Goal: Task Accomplishment & Management: Manage account settings

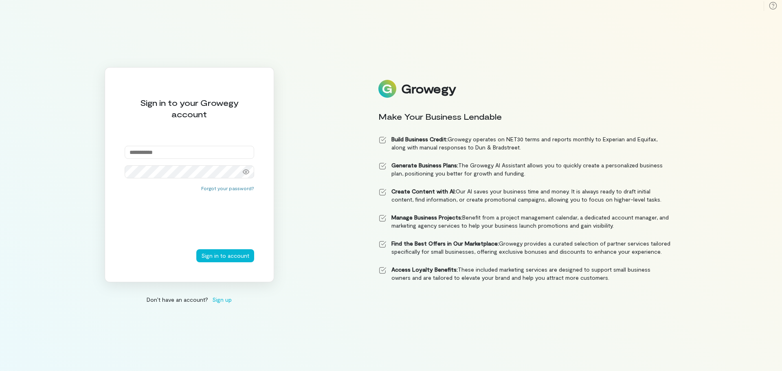
click at [179, 152] on input "email" at bounding box center [189, 152] width 129 height 13
paste input "**********"
type input "**********"
click at [227, 255] on button "Sign in to account" at bounding box center [225, 255] width 58 height 13
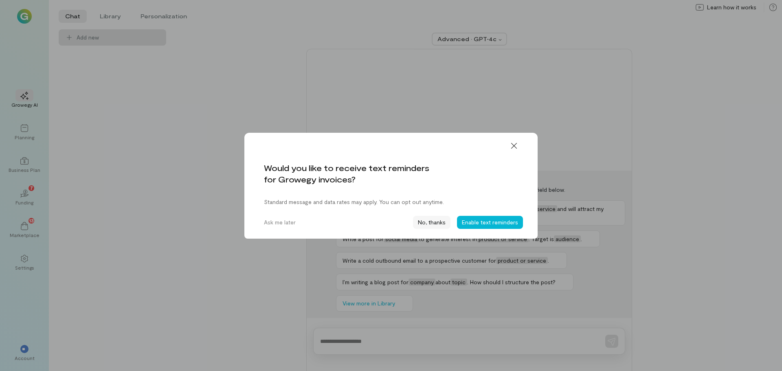
click at [432, 221] on button "No, thanks" at bounding box center [431, 222] width 37 height 13
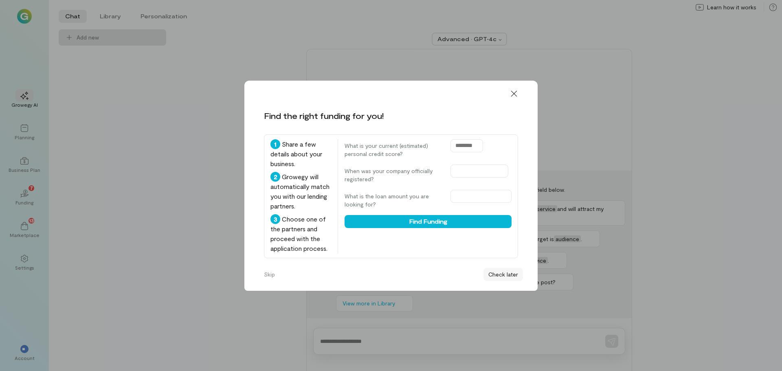
click at [502, 272] on button "Check later" at bounding box center [502, 274] width 39 height 13
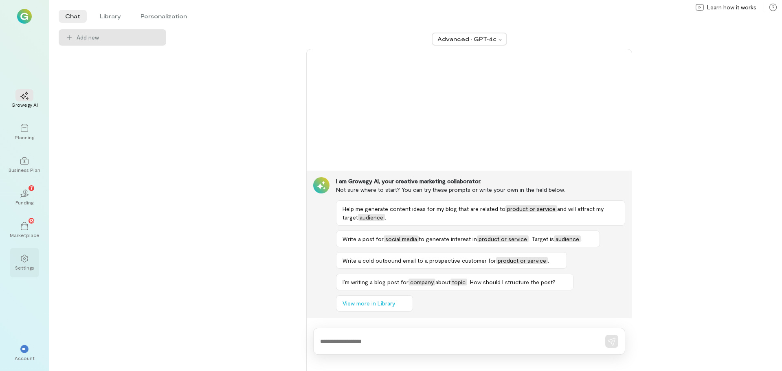
click at [27, 264] on div "Settings" at bounding box center [24, 267] width 19 height 7
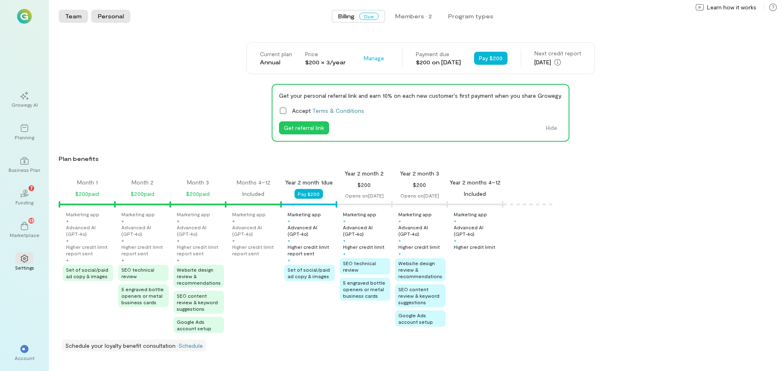
click at [114, 19] on button "Personal" at bounding box center [110, 16] width 39 height 13
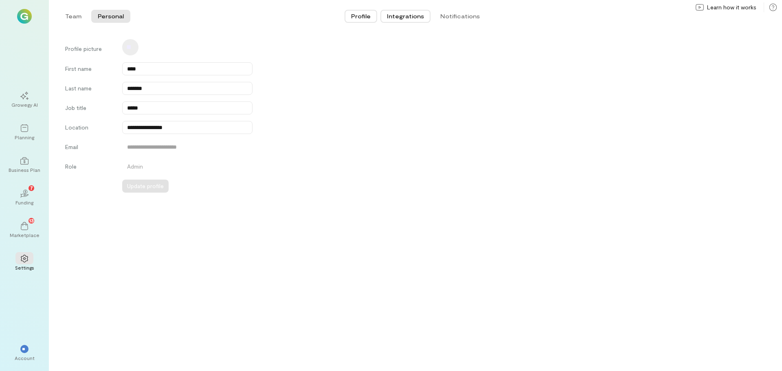
click at [423, 14] on button "Integrations" at bounding box center [405, 16] width 50 height 13
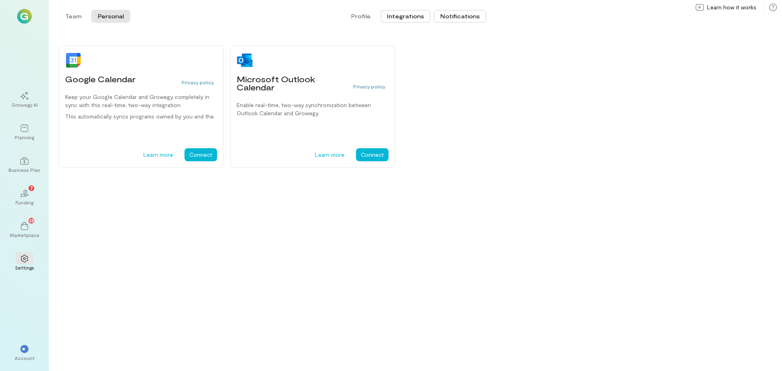
click at [465, 20] on button "Notifications" at bounding box center [460, 16] width 53 height 13
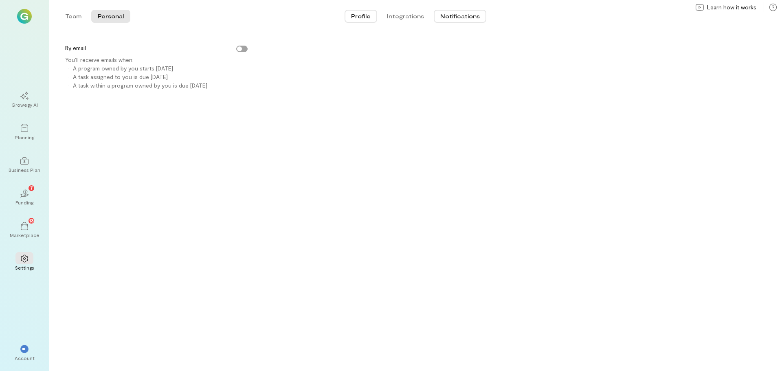
click at [368, 13] on button "Profile" at bounding box center [360, 16] width 33 height 13
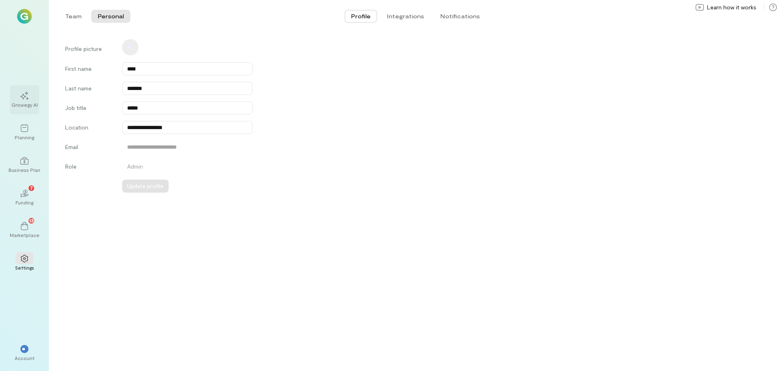
click at [22, 97] on icon at bounding box center [24, 96] width 8 height 8
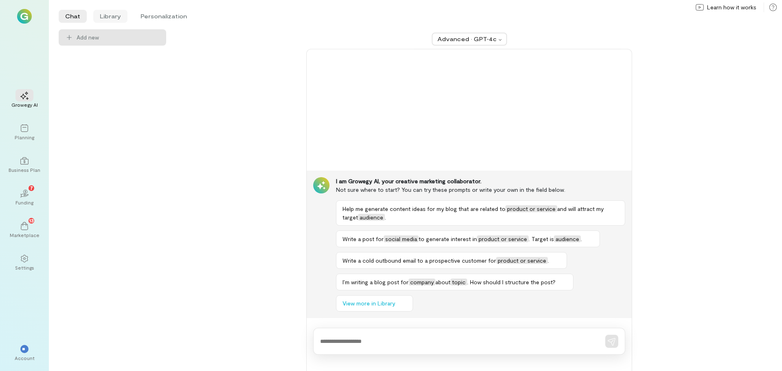
click at [108, 13] on li "Library" at bounding box center [110, 16] width 34 height 13
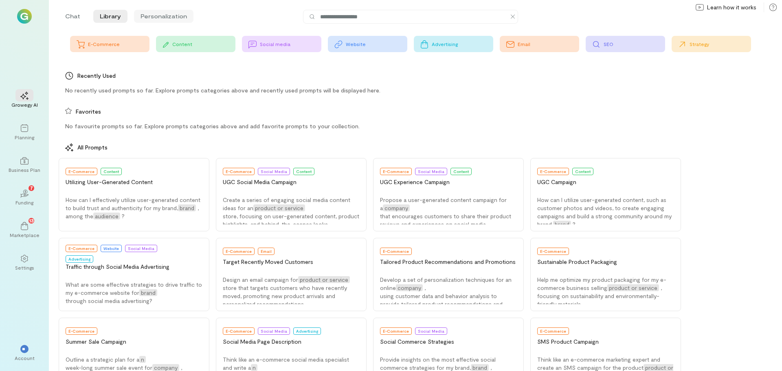
click at [162, 15] on li "Personalization" at bounding box center [163, 16] width 59 height 13
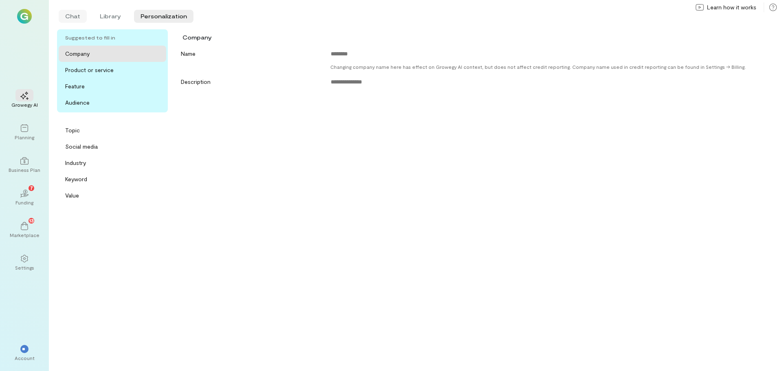
click at [71, 17] on li "Chat" at bounding box center [73, 16] width 28 height 13
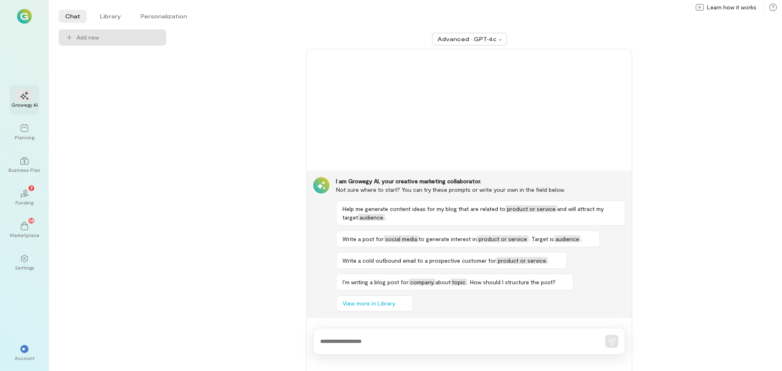
click at [32, 103] on div "Growegy AI" at bounding box center [24, 104] width 26 height 7
click at [27, 130] on icon at bounding box center [24, 128] width 8 height 8
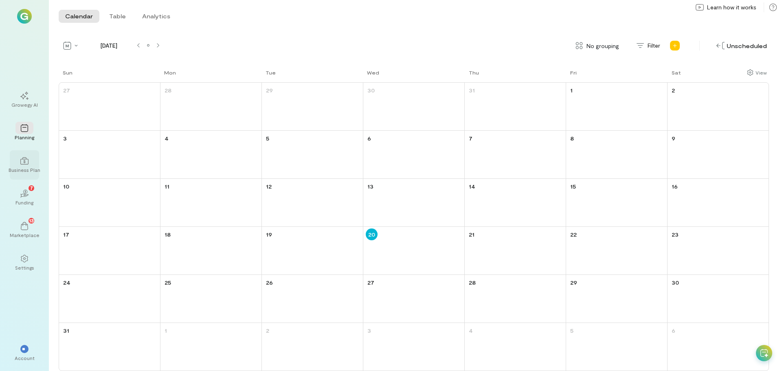
click at [19, 162] on div at bounding box center [24, 160] width 18 height 12
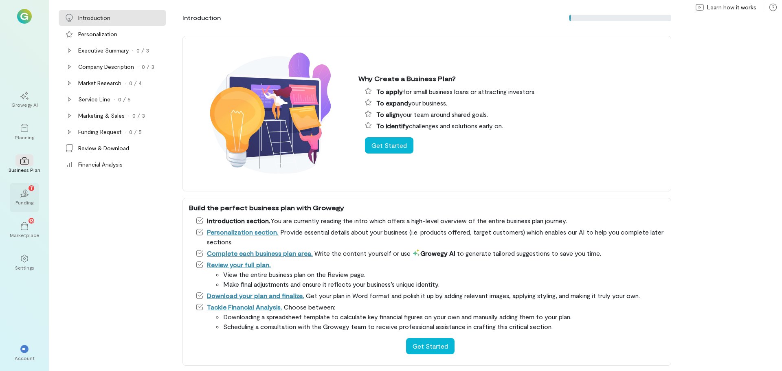
click at [28, 198] on div "02 7" at bounding box center [24, 193] width 18 height 12
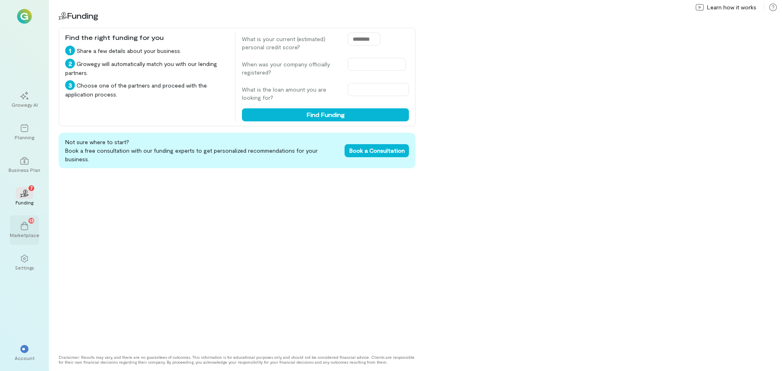
click at [25, 222] on icon at bounding box center [24, 226] width 7 height 8
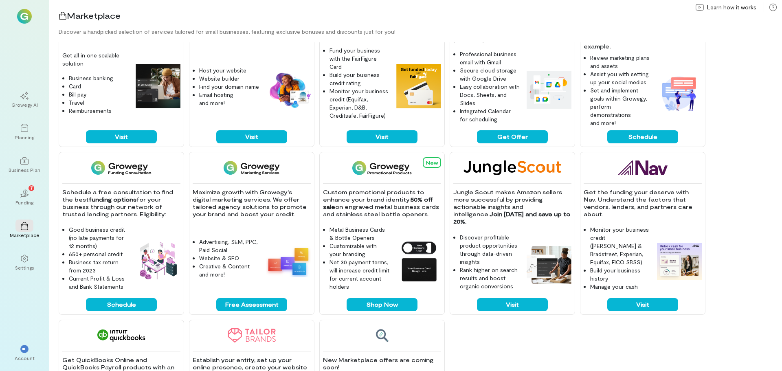
scroll to position [57, 0]
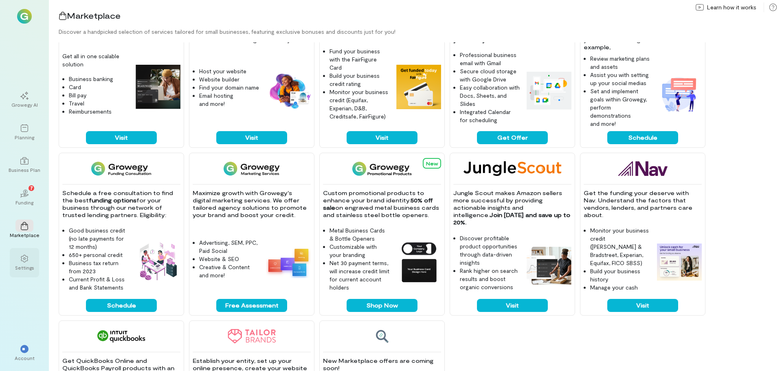
click at [31, 256] on div at bounding box center [24, 258] width 18 height 12
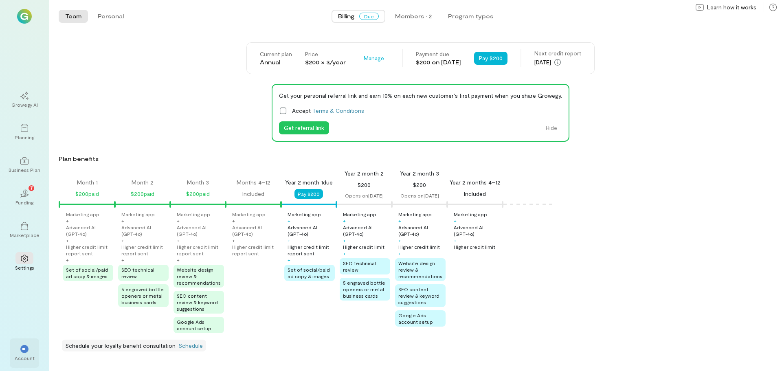
click at [20, 351] on div "**" at bounding box center [24, 348] width 18 height 12
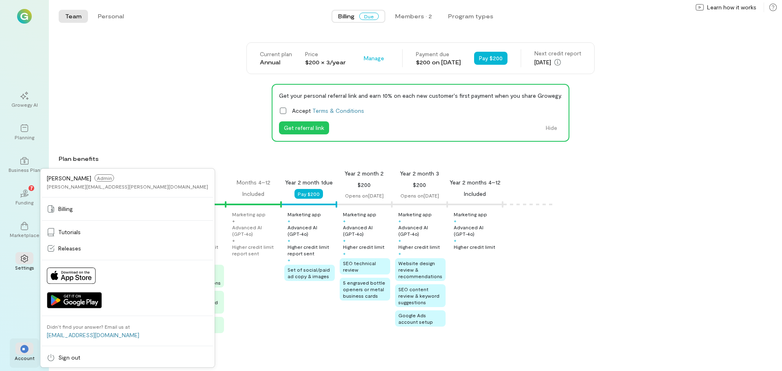
click at [22, 350] on span "**" at bounding box center [24, 348] width 5 height 5
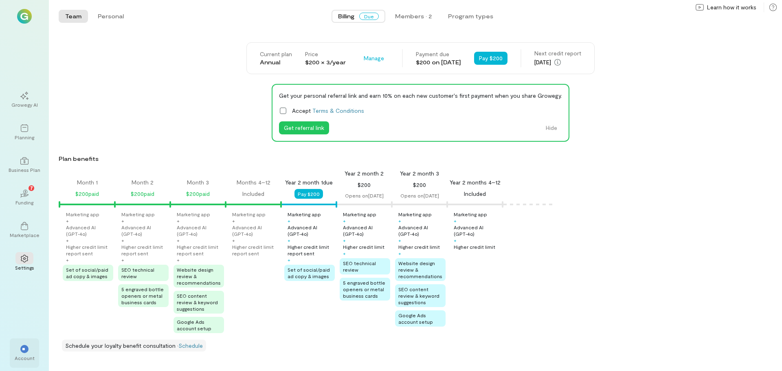
click at [24, 350] on span "**" at bounding box center [24, 348] width 5 height 5
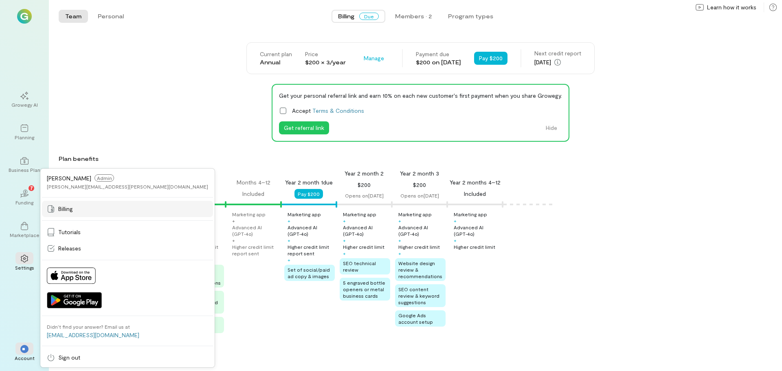
click at [66, 206] on span "Billing" at bounding box center [65, 209] width 15 height 8
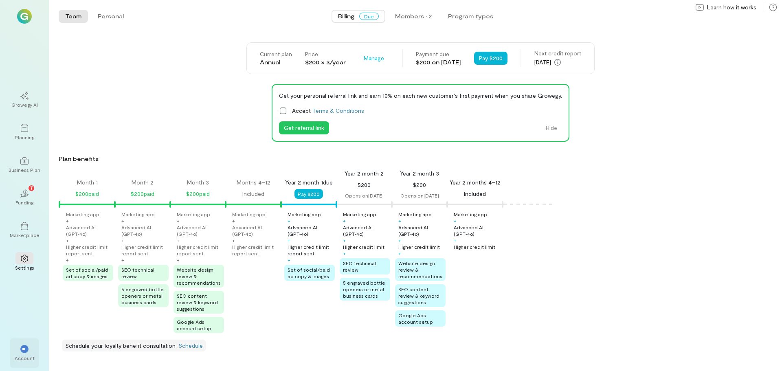
click at [23, 353] on div "**" at bounding box center [24, 348] width 18 height 12
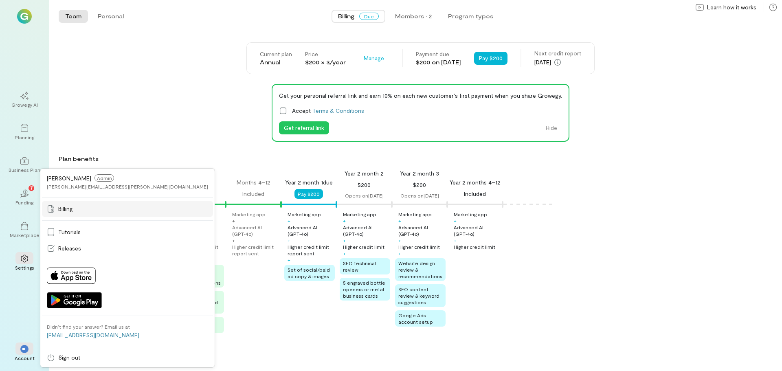
click at [72, 214] on link "Billing" at bounding box center [127, 209] width 171 height 16
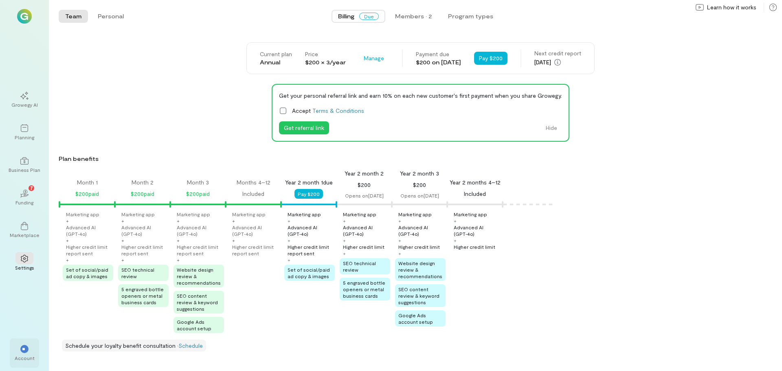
click at [21, 346] on div "**" at bounding box center [24, 349] width 8 height 8
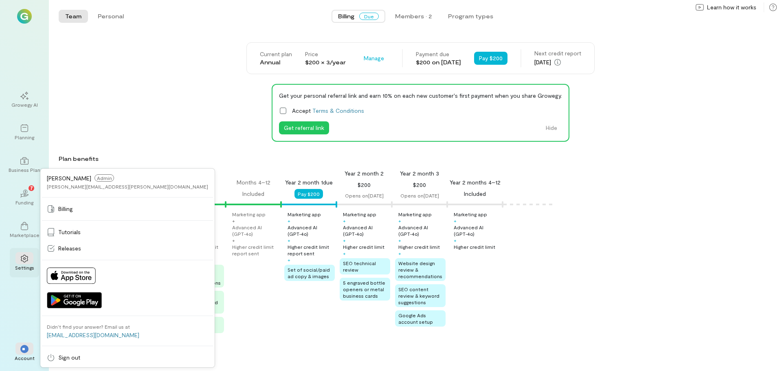
click at [26, 259] on icon at bounding box center [24, 258] width 8 height 8
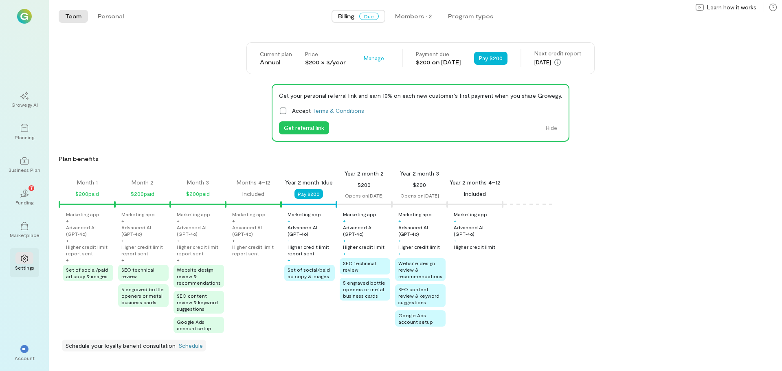
click at [26, 259] on icon at bounding box center [24, 258] width 8 height 8
click at [21, 349] on div "**" at bounding box center [24, 349] width 8 height 8
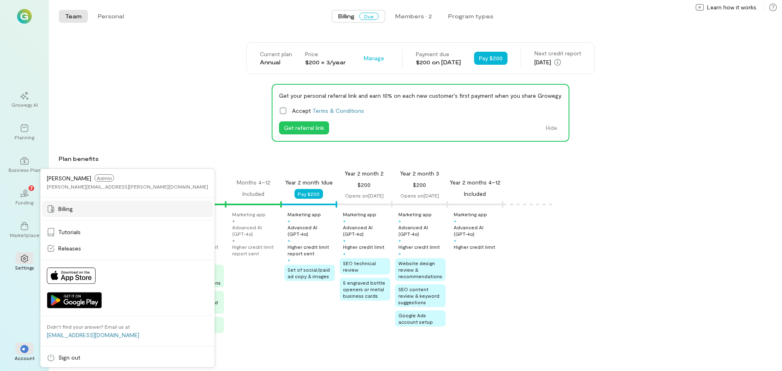
click at [68, 208] on span "Billing" at bounding box center [65, 209] width 15 height 8
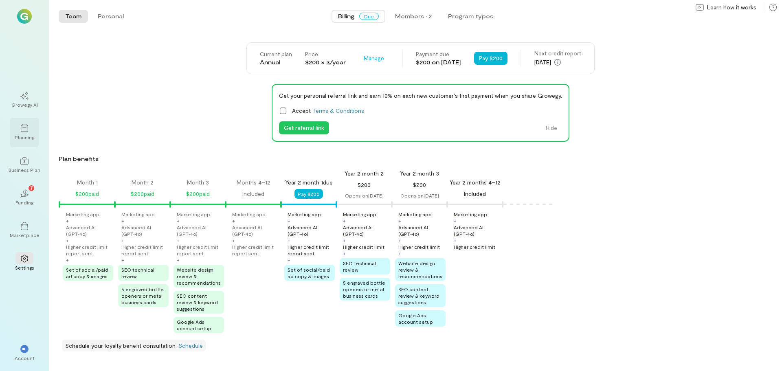
click at [25, 131] on icon at bounding box center [24, 128] width 8 height 8
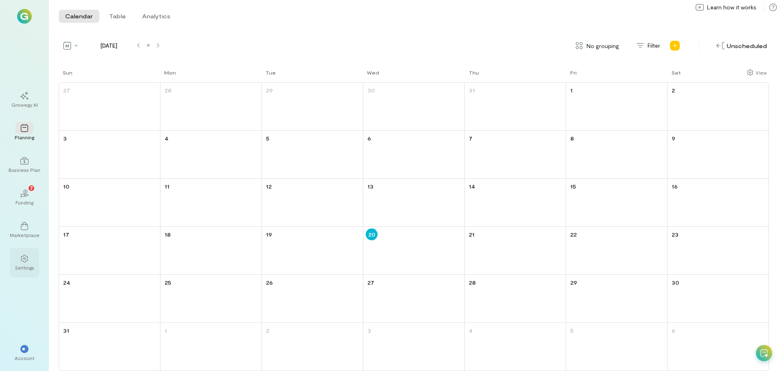
click at [26, 256] on icon at bounding box center [24, 258] width 7 height 8
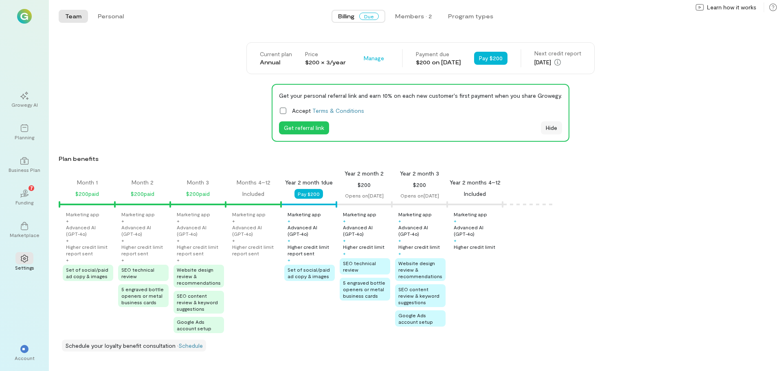
click at [541, 127] on button "Hide" at bounding box center [551, 127] width 21 height 13
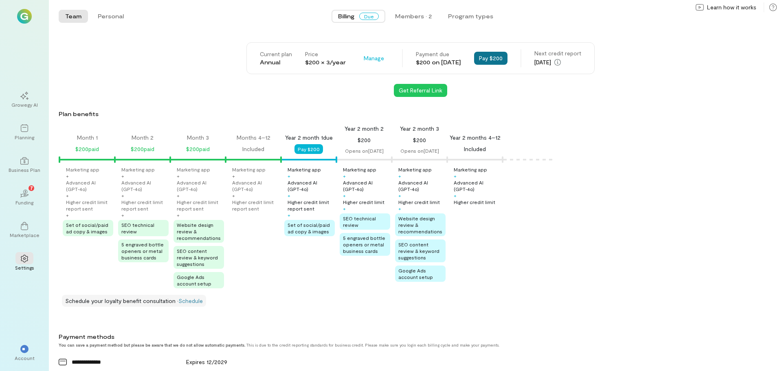
click at [507, 57] on button "Pay $200" at bounding box center [490, 58] width 33 height 13
click at [25, 350] on span "**" at bounding box center [24, 348] width 5 height 5
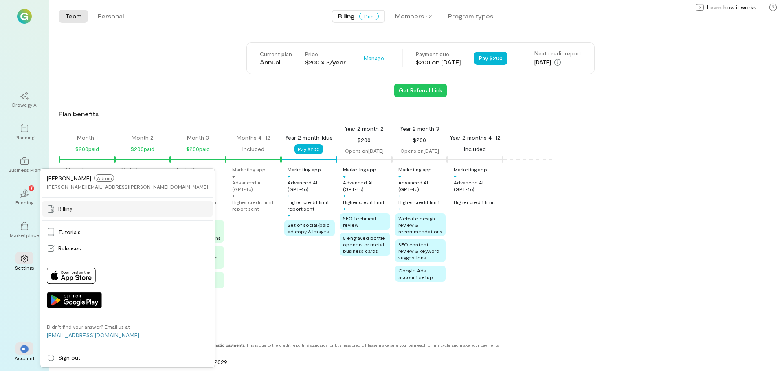
click at [70, 211] on span "Billing" at bounding box center [65, 209] width 15 height 8
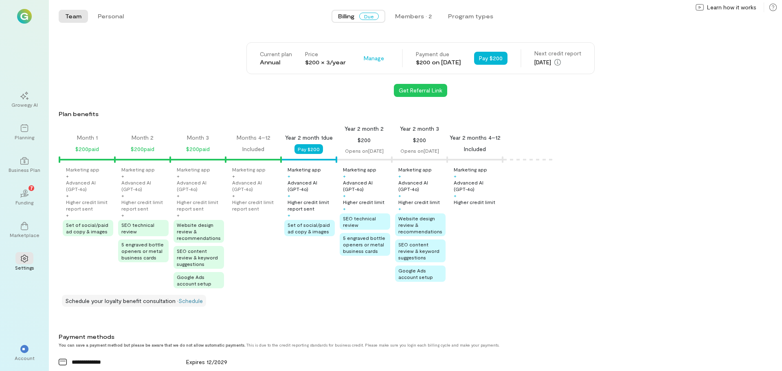
click at [372, 15] on span "Due" at bounding box center [369, 16] width 20 height 7
click at [429, 19] on div "Members · 2" at bounding box center [413, 16] width 37 height 8
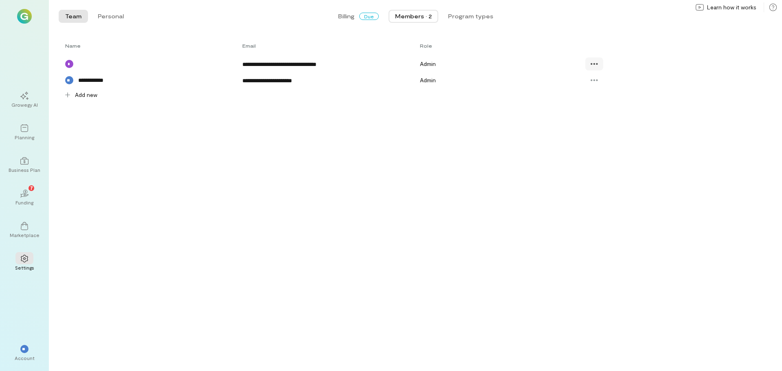
click at [598, 64] on div at bounding box center [594, 63] width 18 height 13
click at [601, 97] on div "Delete" at bounding box center [617, 98] width 51 height 8
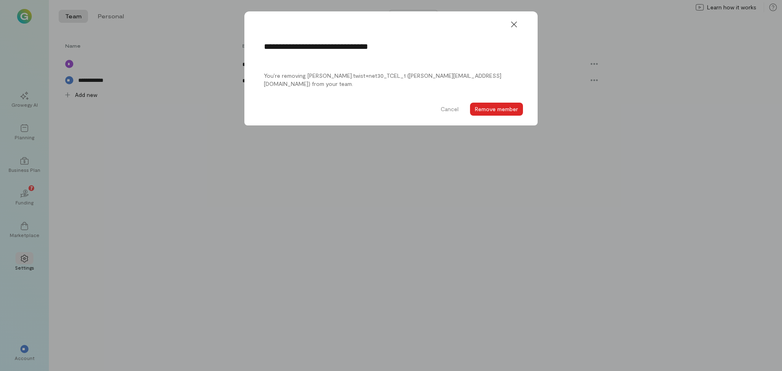
click at [493, 106] on button "Remove member" at bounding box center [496, 109] width 53 height 13
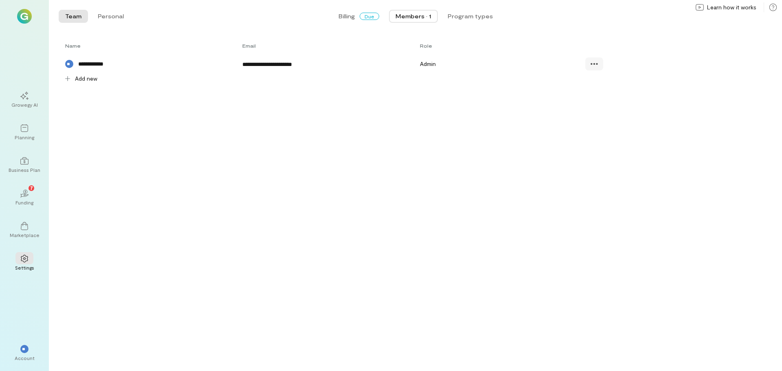
click at [594, 63] on icon at bounding box center [594, 64] width 8 height 8
click at [614, 98] on span "Delete" at bounding box center [611, 98] width 17 height 8
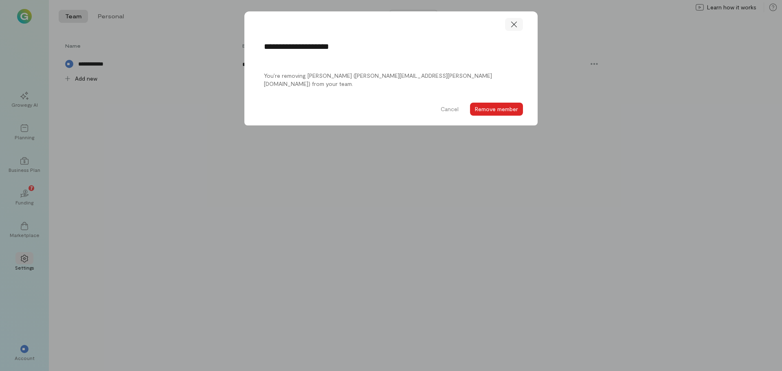
drag, startPoint x: 497, startPoint y: 110, endPoint x: 518, endPoint y: 20, distance: 92.6
click at [518, 20] on form "**********" at bounding box center [390, 68] width 293 height 114
click at [516, 22] on icon at bounding box center [514, 24] width 8 height 8
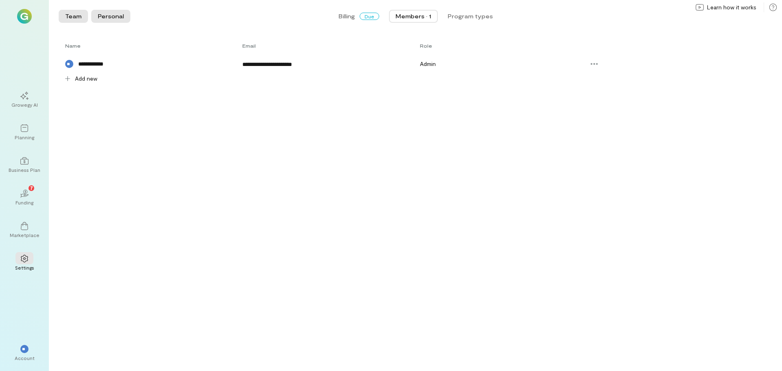
click at [112, 14] on button "Personal" at bounding box center [110, 16] width 39 height 13
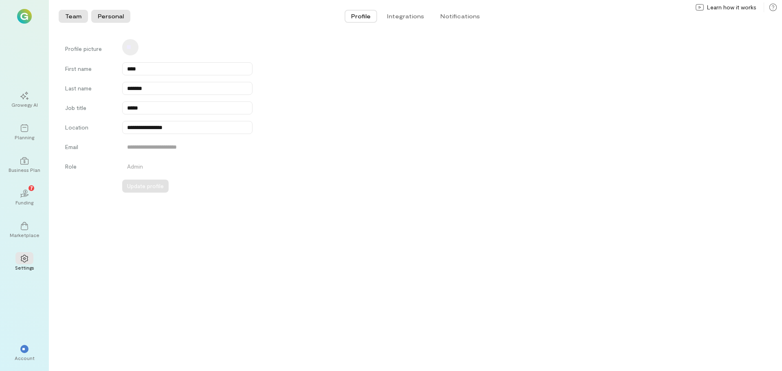
click at [80, 14] on button "Team" at bounding box center [73, 16] width 29 height 13
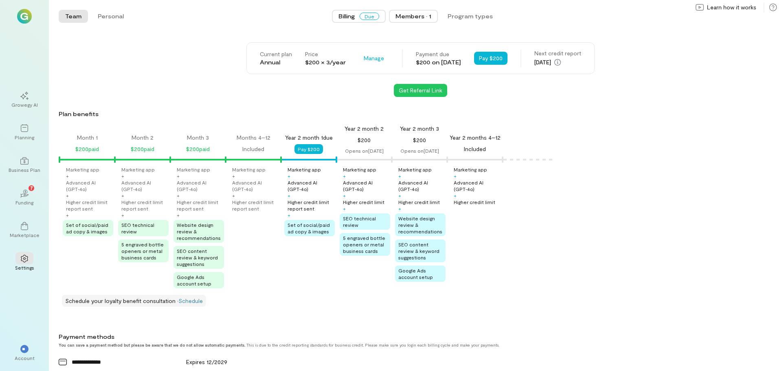
click at [418, 16] on div "Members · 1" at bounding box center [413, 16] width 36 height 8
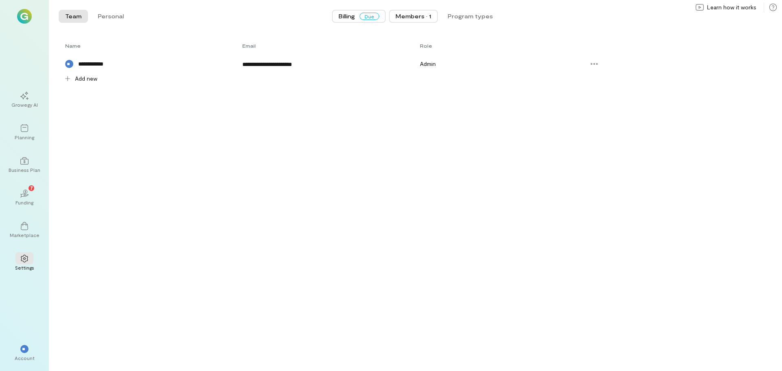
click at [364, 13] on span "Due" at bounding box center [369, 16] width 20 height 7
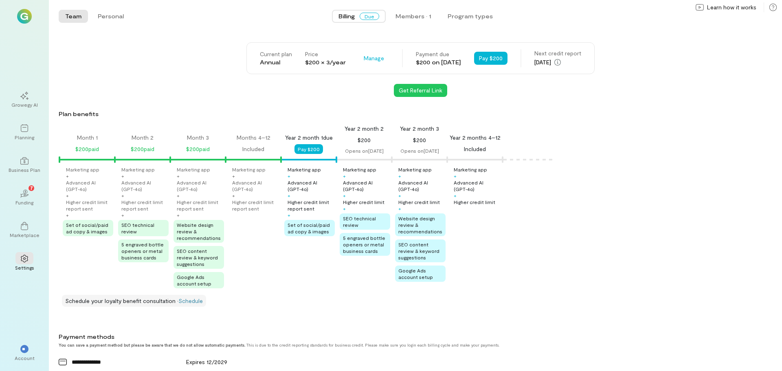
click at [200, 146] on div "$200 paid" at bounding box center [198, 149] width 24 height 10
drag, startPoint x: 135, startPoint y: 106, endPoint x: 105, endPoint y: 133, distance: 40.3
click at [105, 133] on div "Current plan Annual Price $200 × 3/year Manage Payment due $200 on Aug 22, 2025…" at bounding box center [420, 368] width 723 height 653
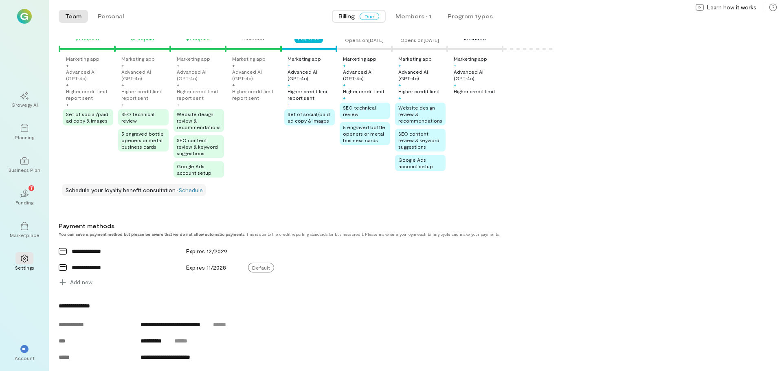
scroll to position [122, 0]
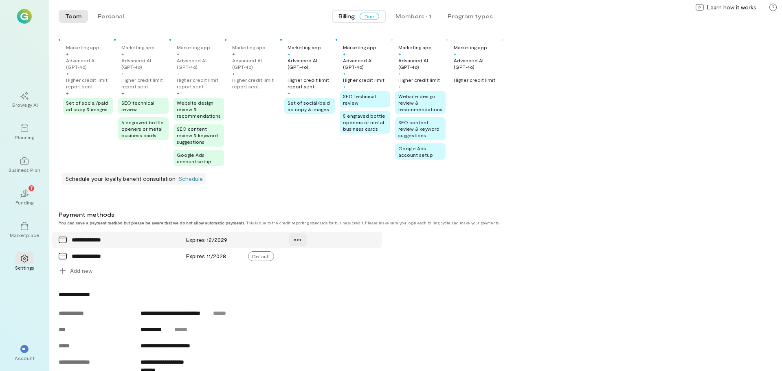
click at [299, 242] on icon at bounding box center [298, 240] width 8 height 8
click at [313, 256] on span "Manage" at bounding box center [317, 257] width 20 height 8
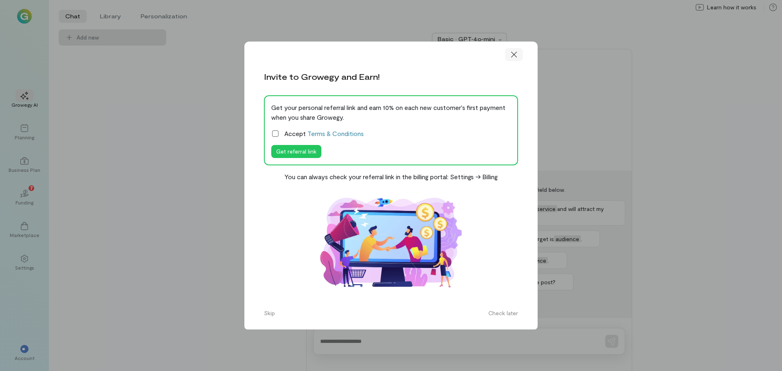
click at [519, 53] on div at bounding box center [514, 54] width 18 height 13
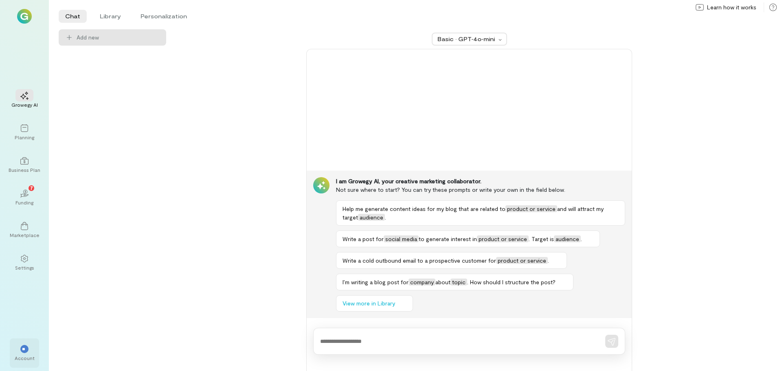
click at [27, 348] on div "**" at bounding box center [24, 349] width 8 height 8
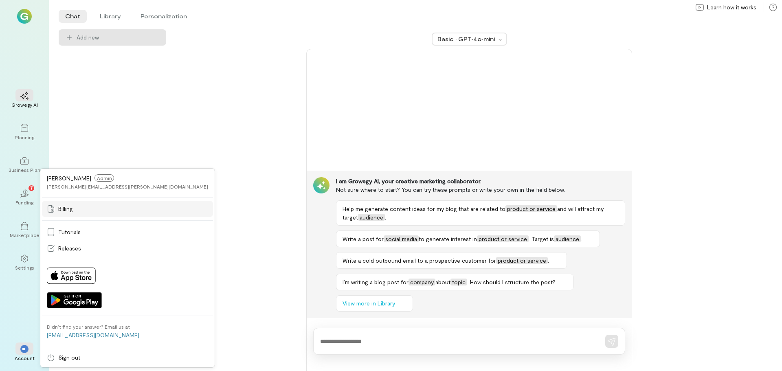
click at [65, 210] on span "Billing" at bounding box center [65, 209] width 15 height 8
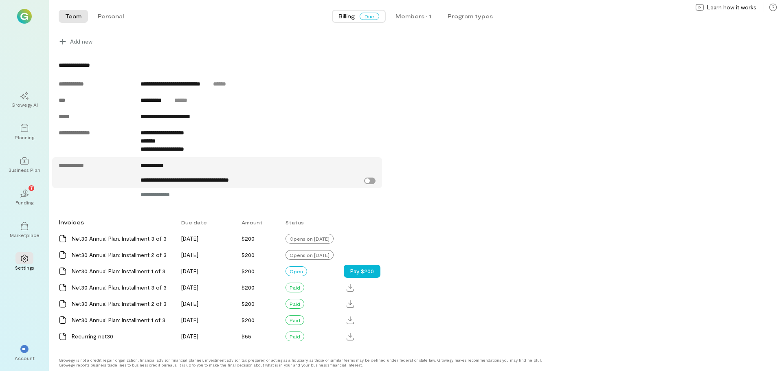
scroll to position [338, 0]
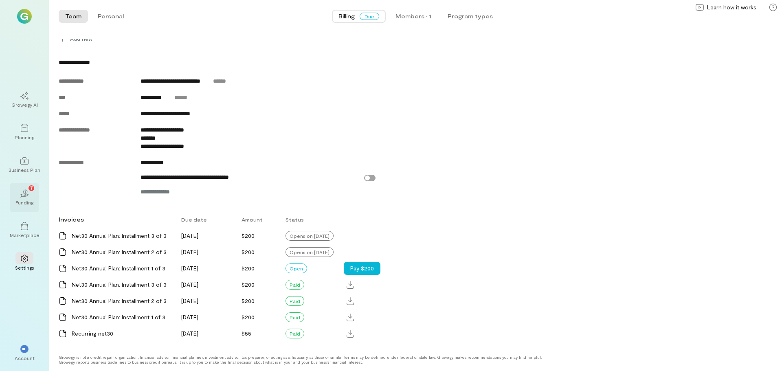
click at [23, 196] on icon "02" at bounding box center [24, 193] width 8 height 8
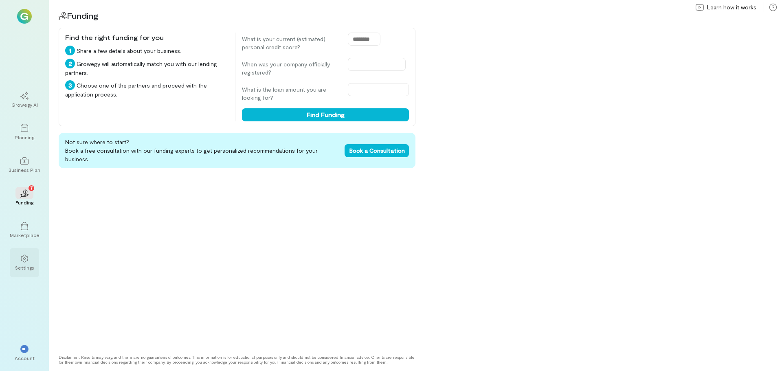
click at [27, 253] on div at bounding box center [24, 258] width 18 height 12
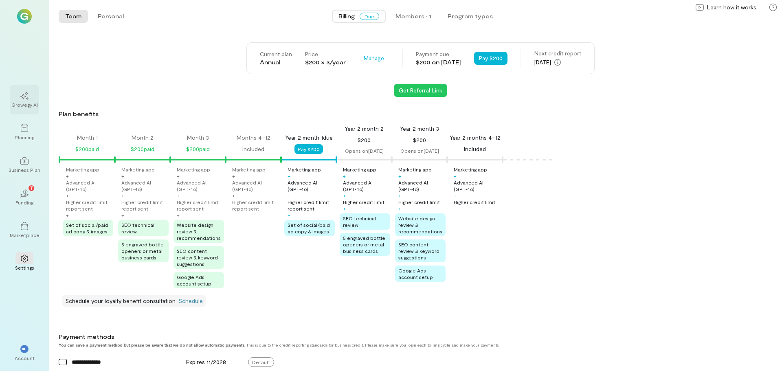
click at [24, 101] on div at bounding box center [24, 95] width 18 height 12
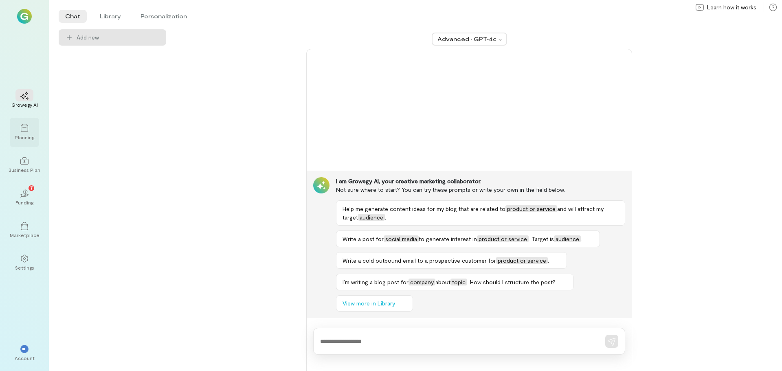
click at [20, 131] on icon at bounding box center [24, 128] width 8 height 8
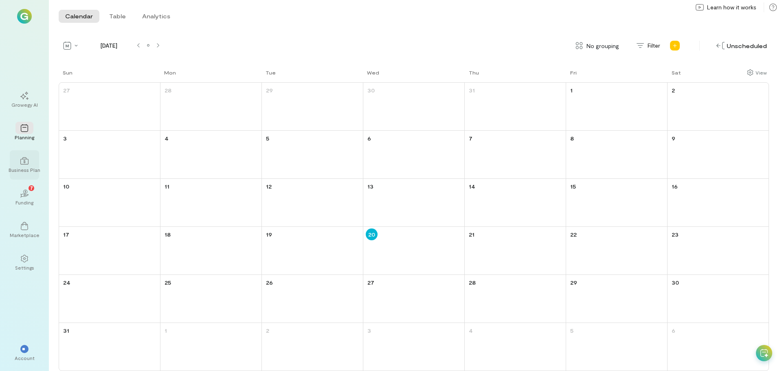
click at [20, 168] on div "Business Plan" at bounding box center [25, 170] width 32 height 7
